Goal: Task Accomplishment & Management: Manage account settings

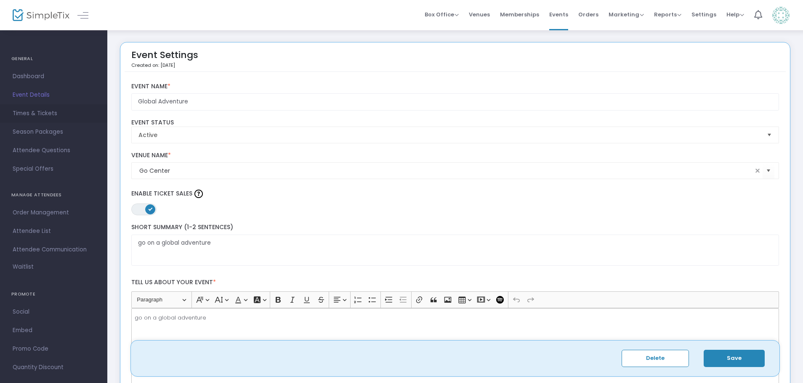
click at [38, 108] on link "Times & Tickets" at bounding box center [53, 113] width 107 height 19
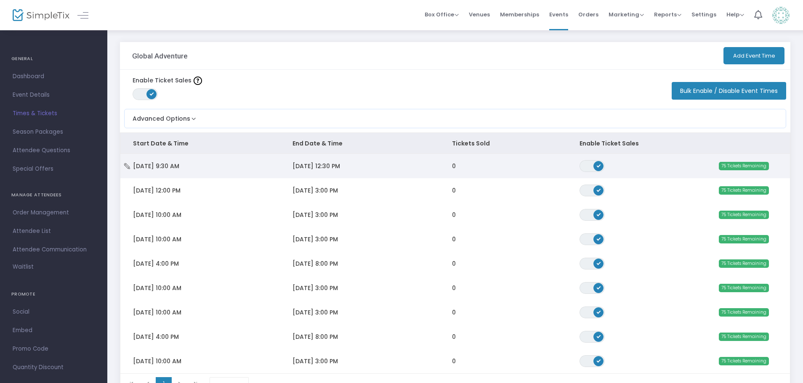
click at [174, 164] on span "[DATE] 9:30 AM" at bounding box center [156, 166] width 46 height 8
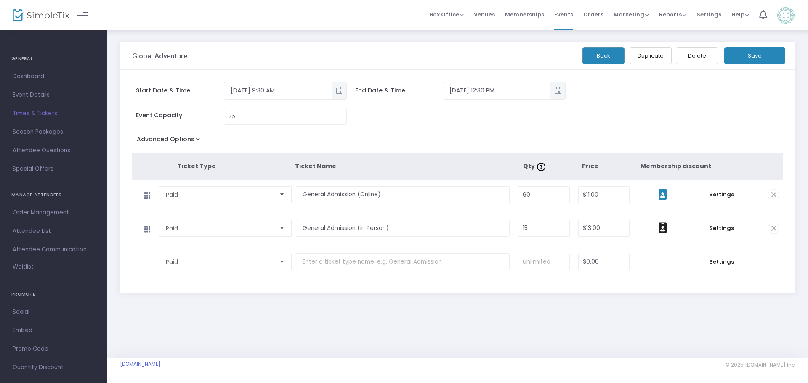
click at [664, 195] on icon at bounding box center [662, 194] width 8 height 11
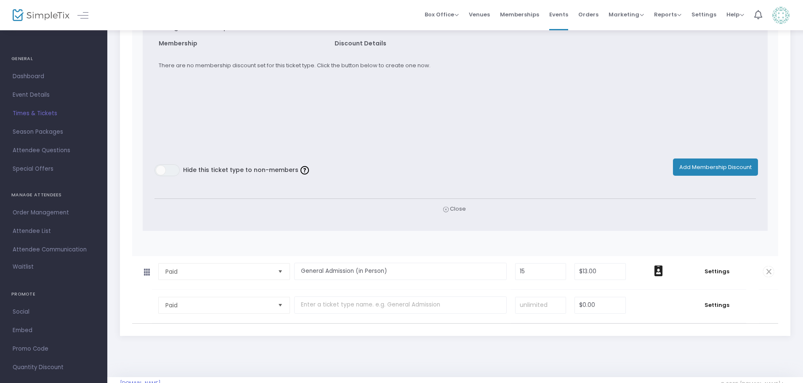
scroll to position [231, 0]
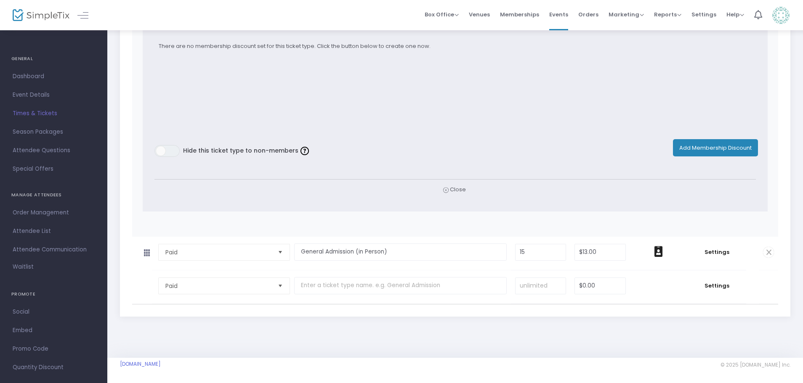
click at [279, 287] on span "Select" at bounding box center [280, 286] width 14 height 14
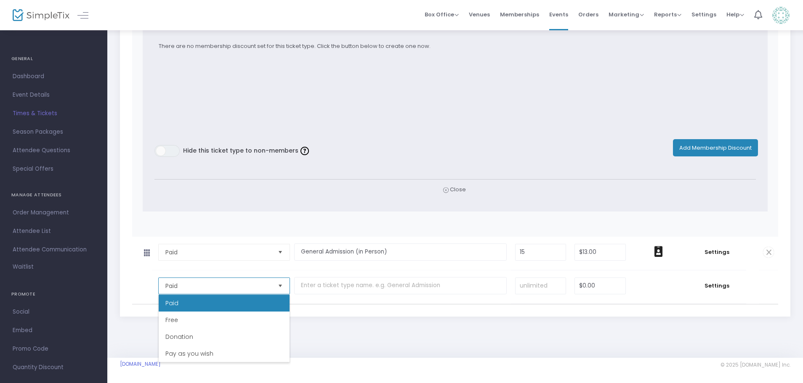
click at [281, 284] on span "Select" at bounding box center [280, 286] width 14 height 14
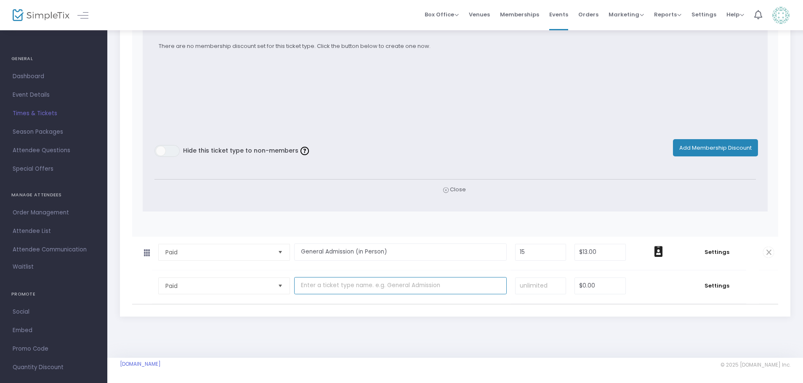
click at [363, 283] on input "text" at bounding box center [400, 285] width 212 height 17
click at [661, 252] on icon at bounding box center [658, 251] width 8 height 11
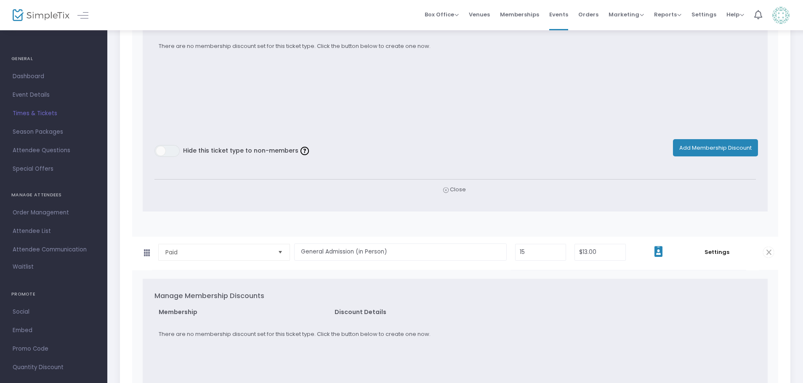
click at [710, 146] on button "Add Membership Discount" at bounding box center [715, 147] width 85 height 17
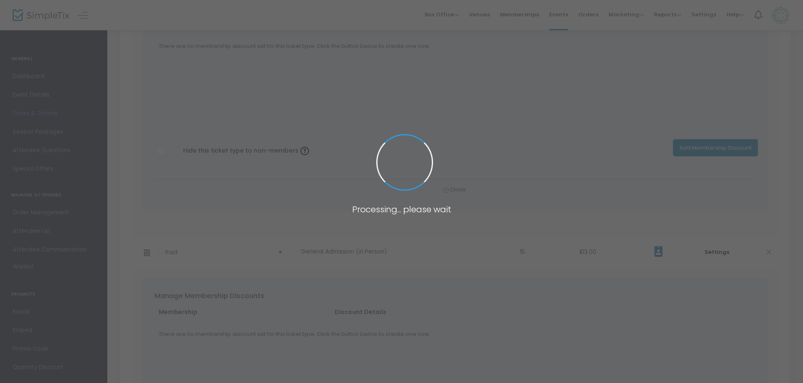
scroll to position [0, 0]
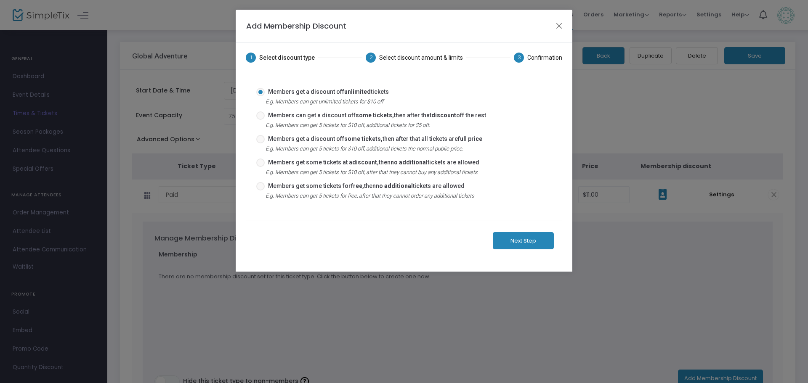
click at [269, 118] on span "Members can get a discount off some tickets, then after that discount off the r…" at bounding box center [375, 115] width 221 height 9
click at [260, 120] on input "Members can get a discount off some tickets, then after that discount off the r…" at bounding box center [260, 120] width 0 height 0
radio input "true"
click at [261, 91] on span at bounding box center [260, 92] width 8 height 8
click at [260, 96] on input "Members get a discount off unlimited tickets" at bounding box center [260, 96] width 0 height 0
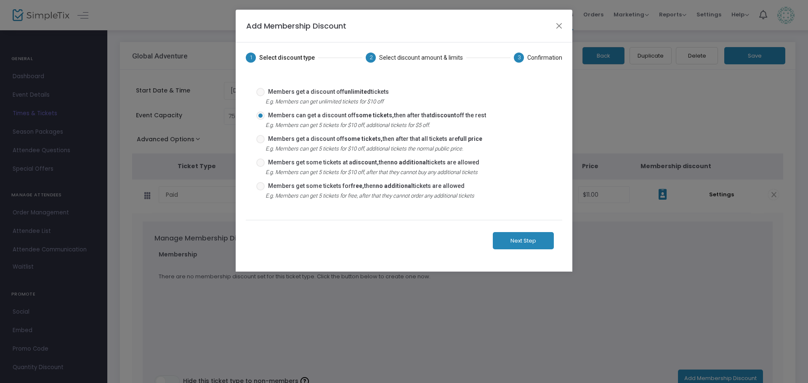
radio input "true"
click at [556, 26] on button "Close" at bounding box center [559, 25] width 11 height 11
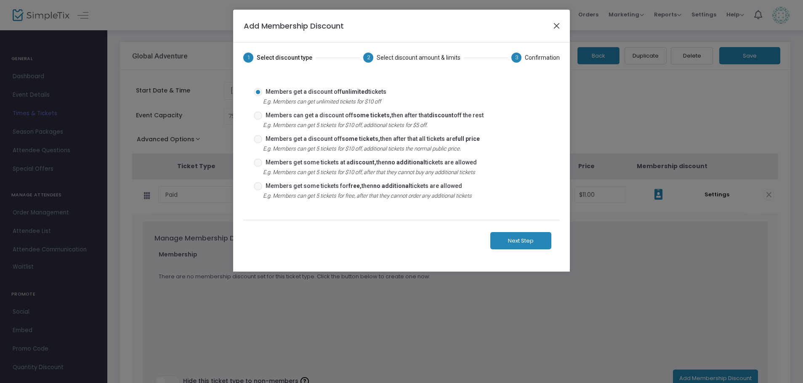
scroll to position [4, 0]
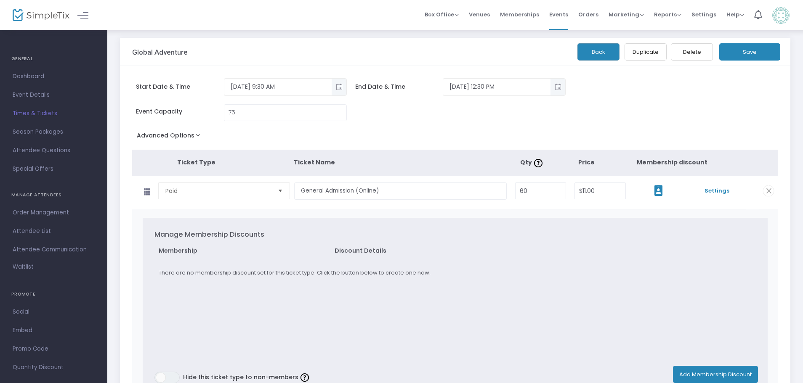
click at [723, 193] on span "Settings" at bounding box center [716, 191] width 50 height 8
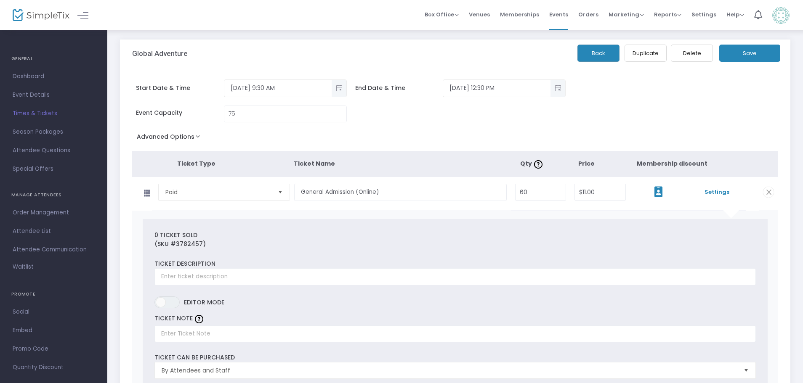
scroll to position [0, 0]
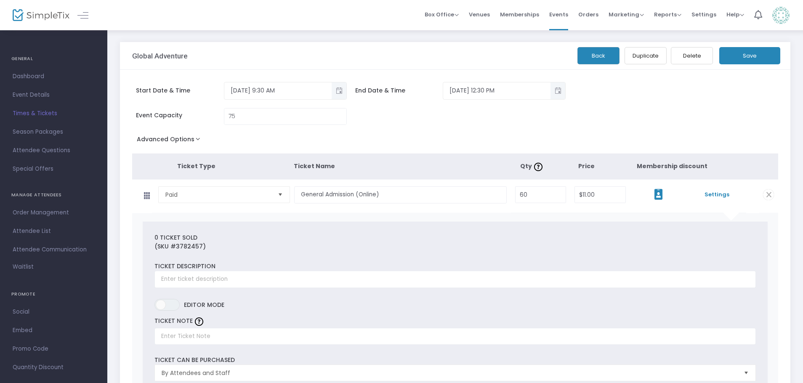
click at [600, 61] on button "Back" at bounding box center [598, 55] width 42 height 17
